Goal: Task Accomplishment & Management: Manage account settings

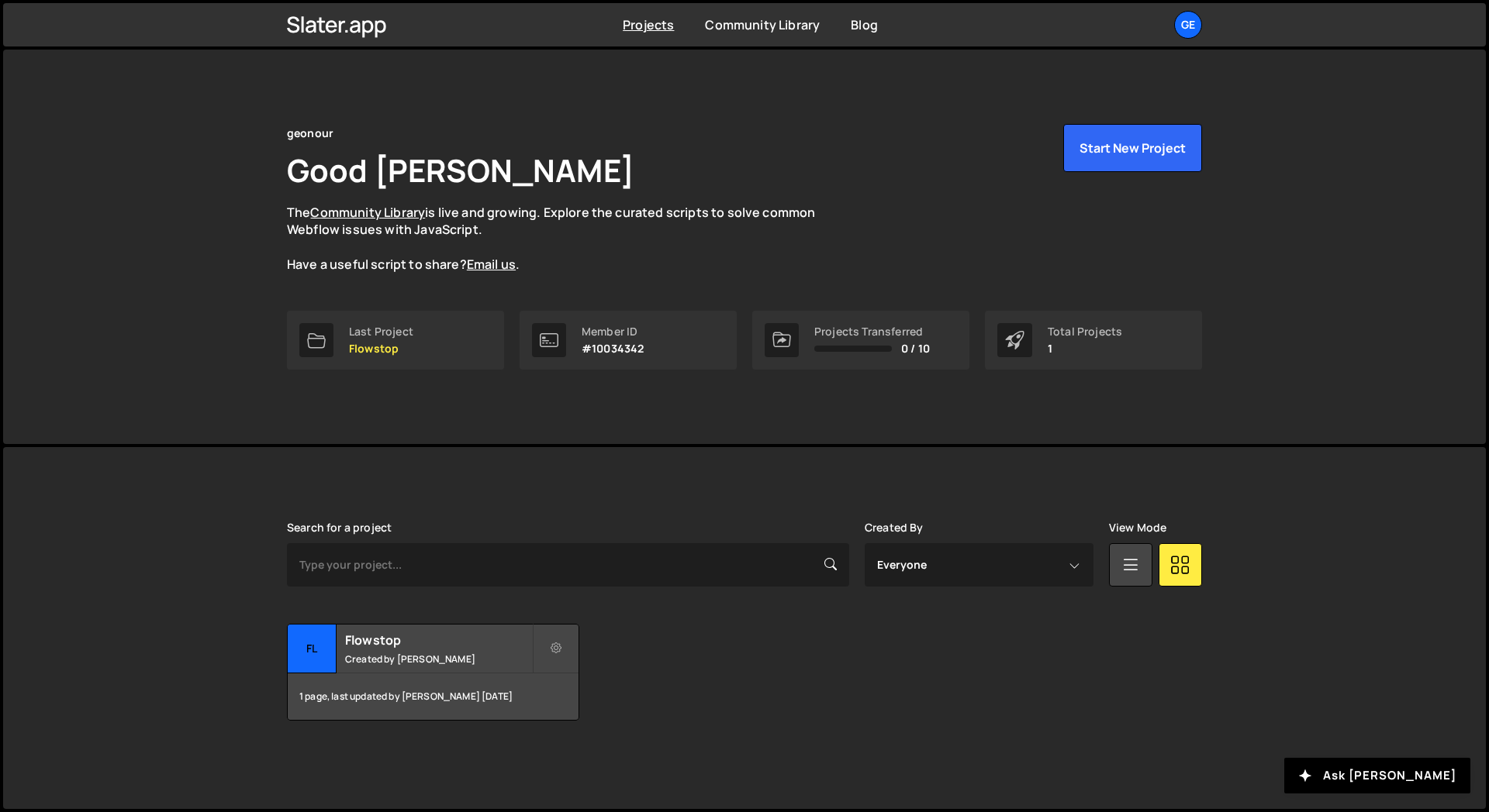
click at [692, 458] on div "Slater is designed for desktop use. Please use a larger screen to access the fu…" at bounding box center [744, 622] width 961 height 348
click at [1196, 26] on div "ge" at bounding box center [1187, 24] width 28 height 28
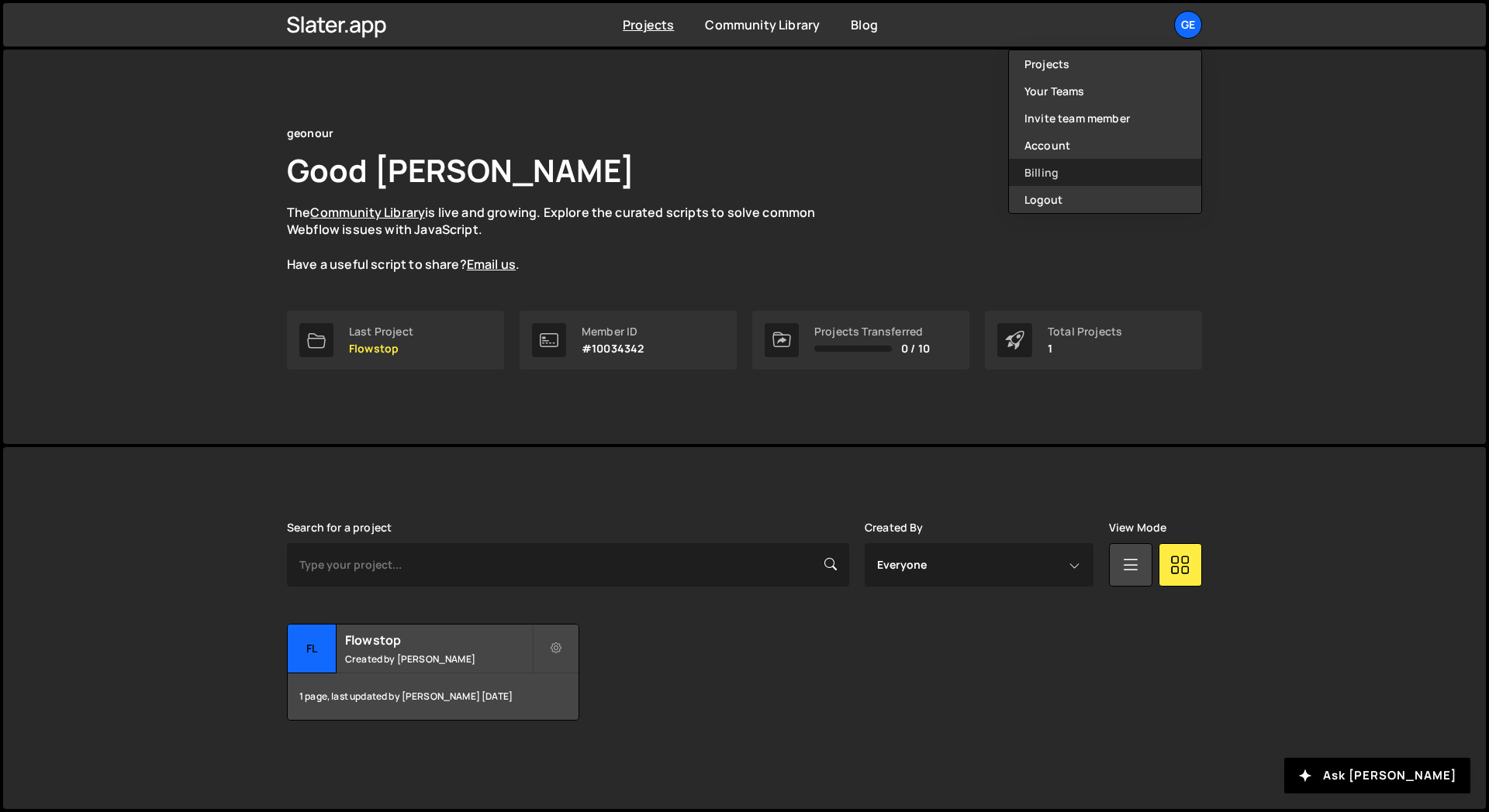
click at [1073, 175] on link "Billing" at bounding box center [1105, 172] width 192 height 27
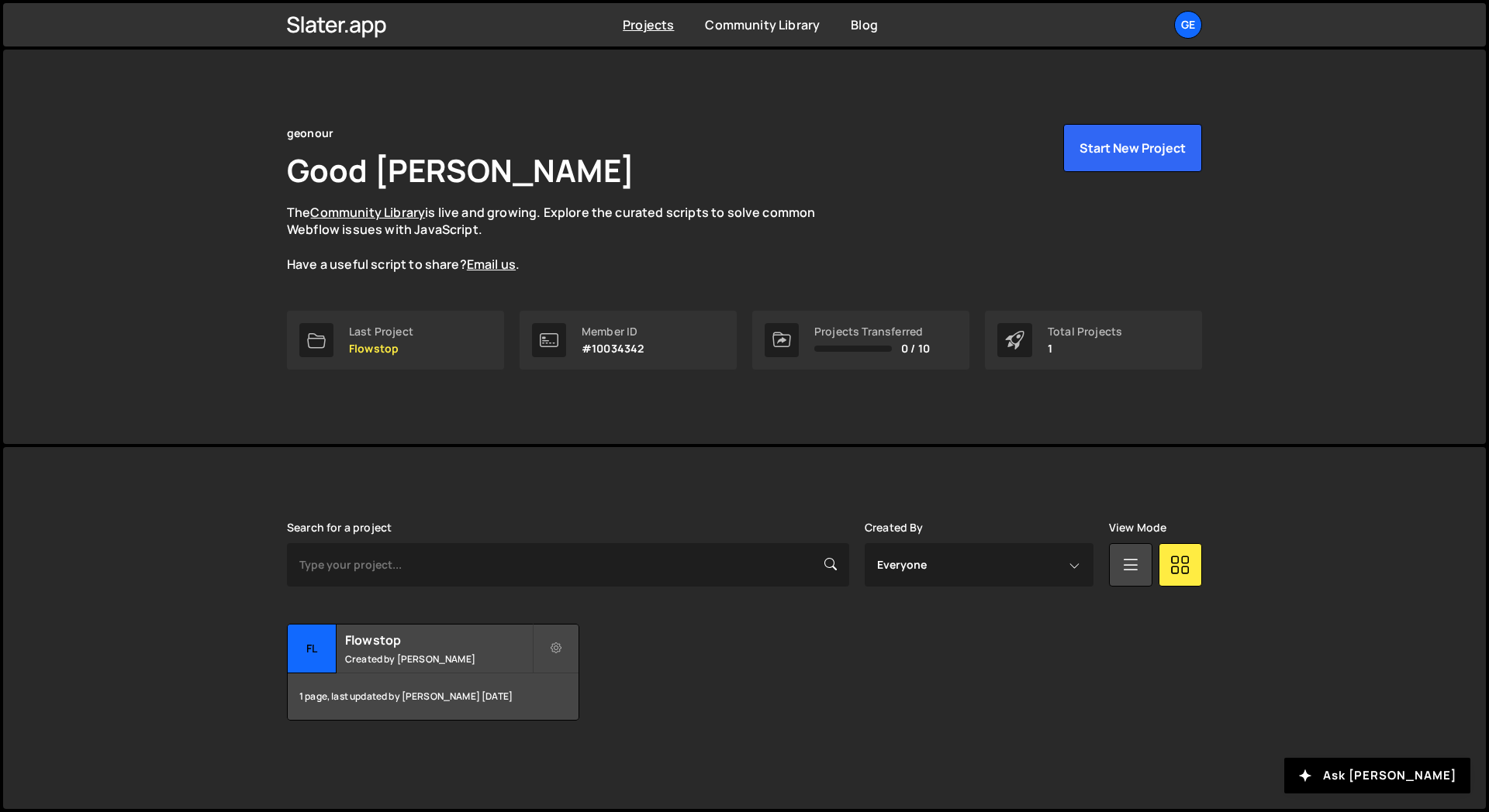
click at [405, 491] on div "Slater is designed for desktop use. Please use a larger screen to access the fu…" at bounding box center [744, 622] width 961 height 348
